Goal: Task Accomplishment & Management: Use online tool/utility

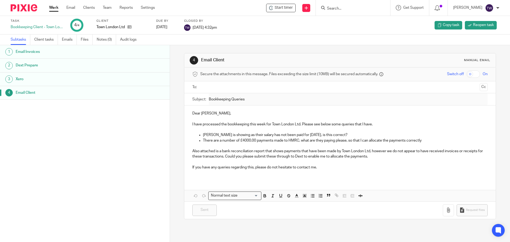
click at [51, 7] on link "Work" at bounding box center [53, 7] width 9 height 5
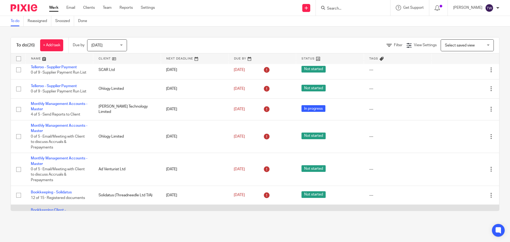
scroll to position [240, 0]
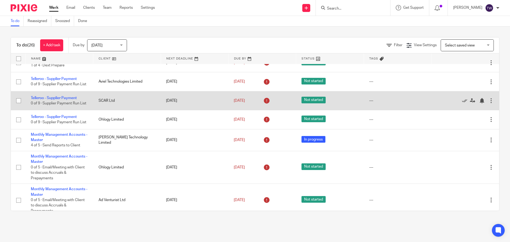
click at [60, 91] on td "Telleroo - Supplier Payment 0 of 9 · Supplier Payment Run List" at bounding box center [60, 100] width 68 height 19
click at [66, 96] on link "Telleroo - Supplier Payment" at bounding box center [54, 98] width 46 height 4
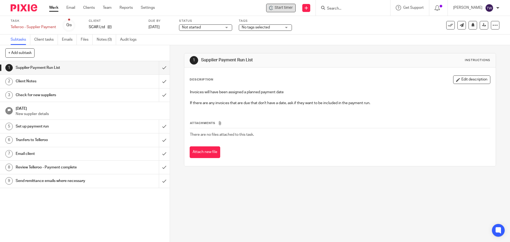
click at [288, 9] on span "Start timer" at bounding box center [284, 8] width 18 height 6
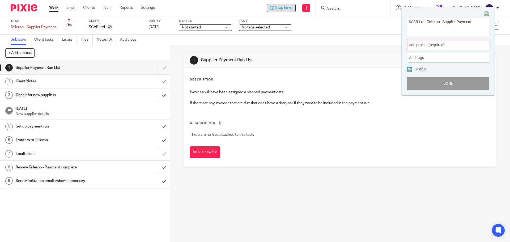
click at [439, 49] on div "Add project (required) :" at bounding box center [448, 45] width 82 height 10
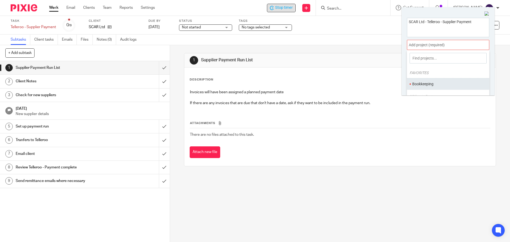
click at [435, 83] on li "Bookkeeping" at bounding box center [446, 84] width 69 height 6
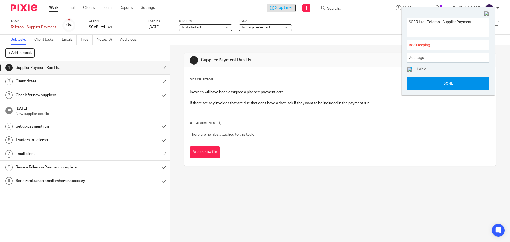
click at [428, 85] on button "Done" at bounding box center [448, 83] width 82 height 13
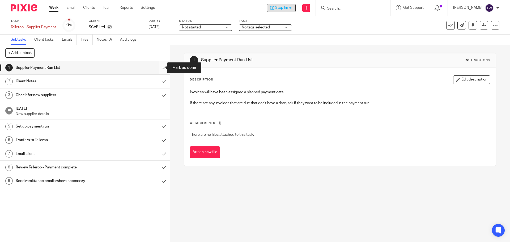
click at [163, 68] on input "submit" at bounding box center [85, 67] width 170 height 13
